Goal: Check status: Check status

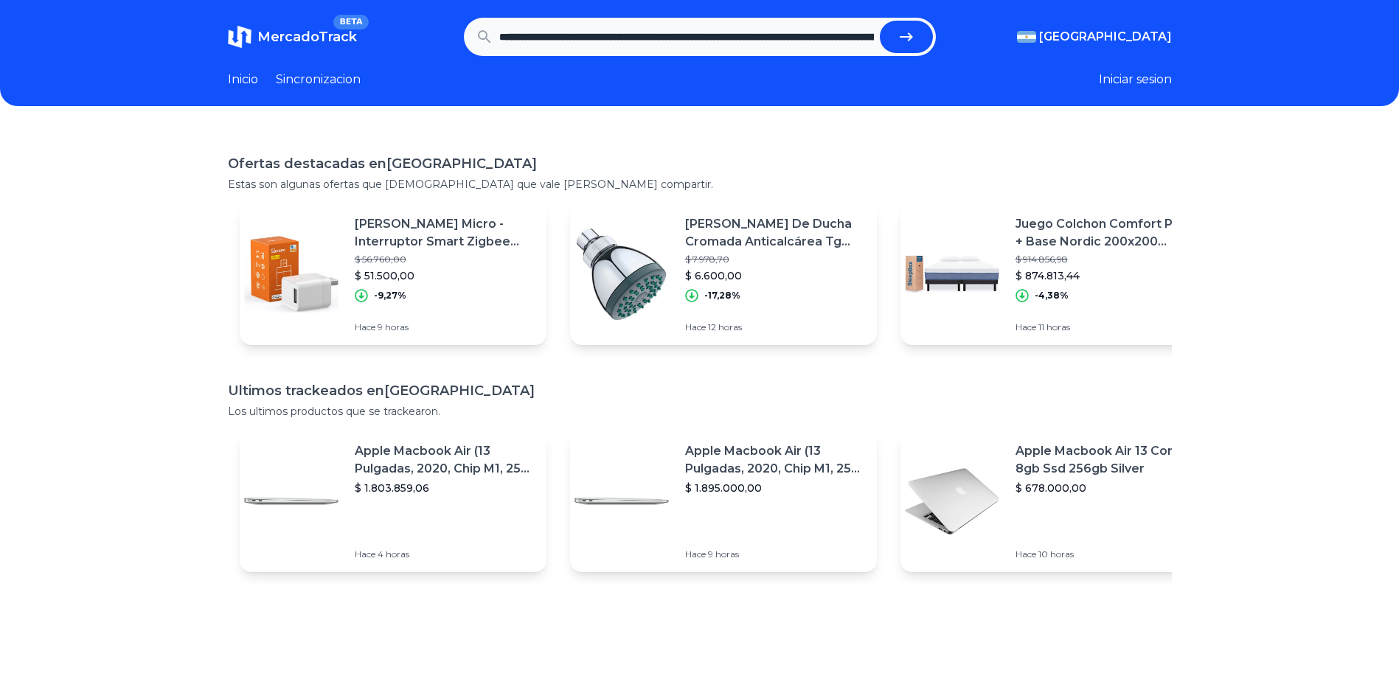
scroll to position [0, 370]
click at [880, 21] on button "submit" at bounding box center [906, 37] width 53 height 32
type input "**********"
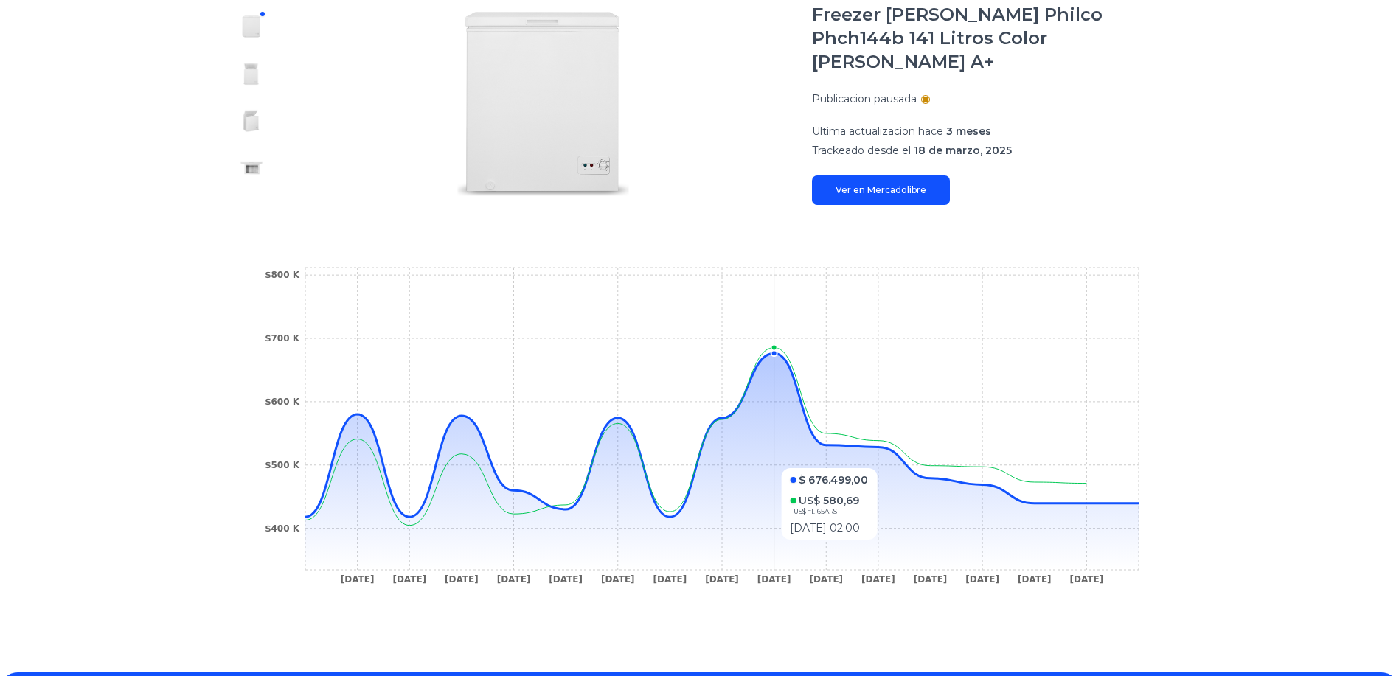
scroll to position [18, 0]
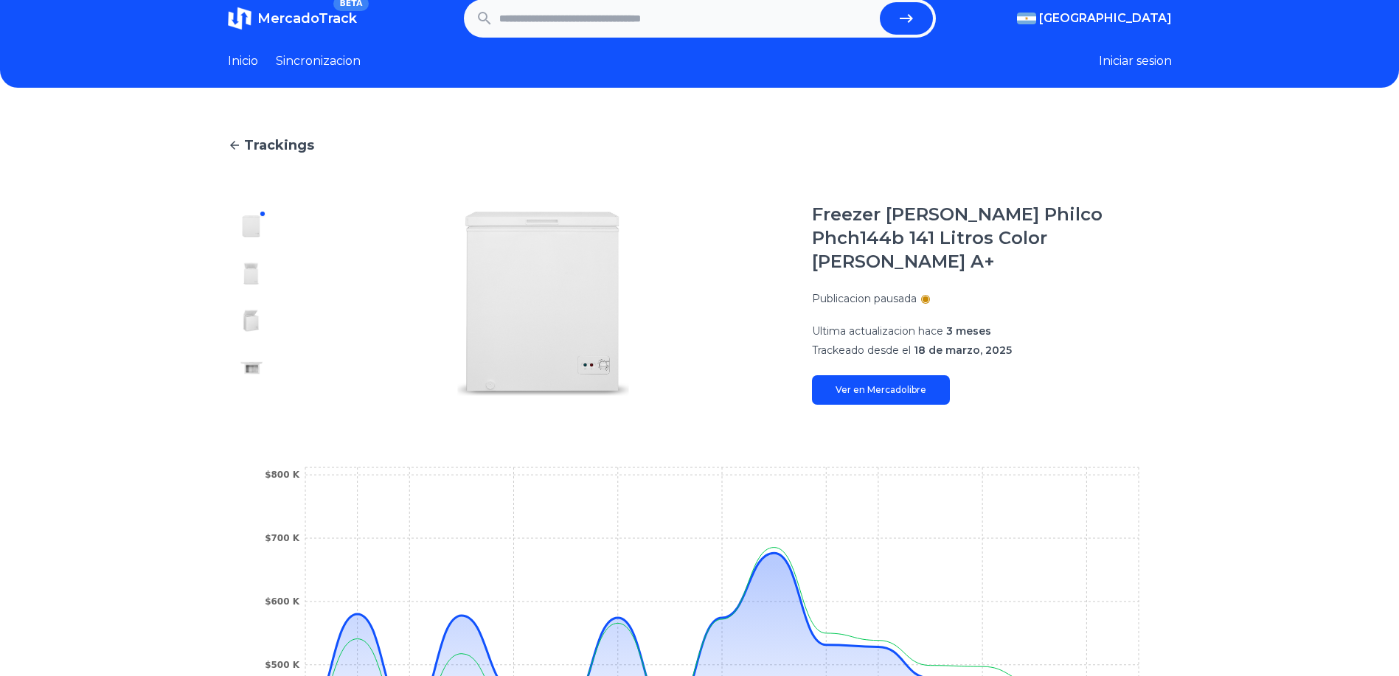
click at [257, 266] on img at bounding box center [252, 274] width 24 height 24
click at [260, 308] on div at bounding box center [251, 304] width 47 height 202
click at [253, 351] on div at bounding box center [251, 304] width 47 height 202
click at [254, 377] on img at bounding box center [252, 368] width 24 height 24
